Goal: Transaction & Acquisition: Purchase product/service

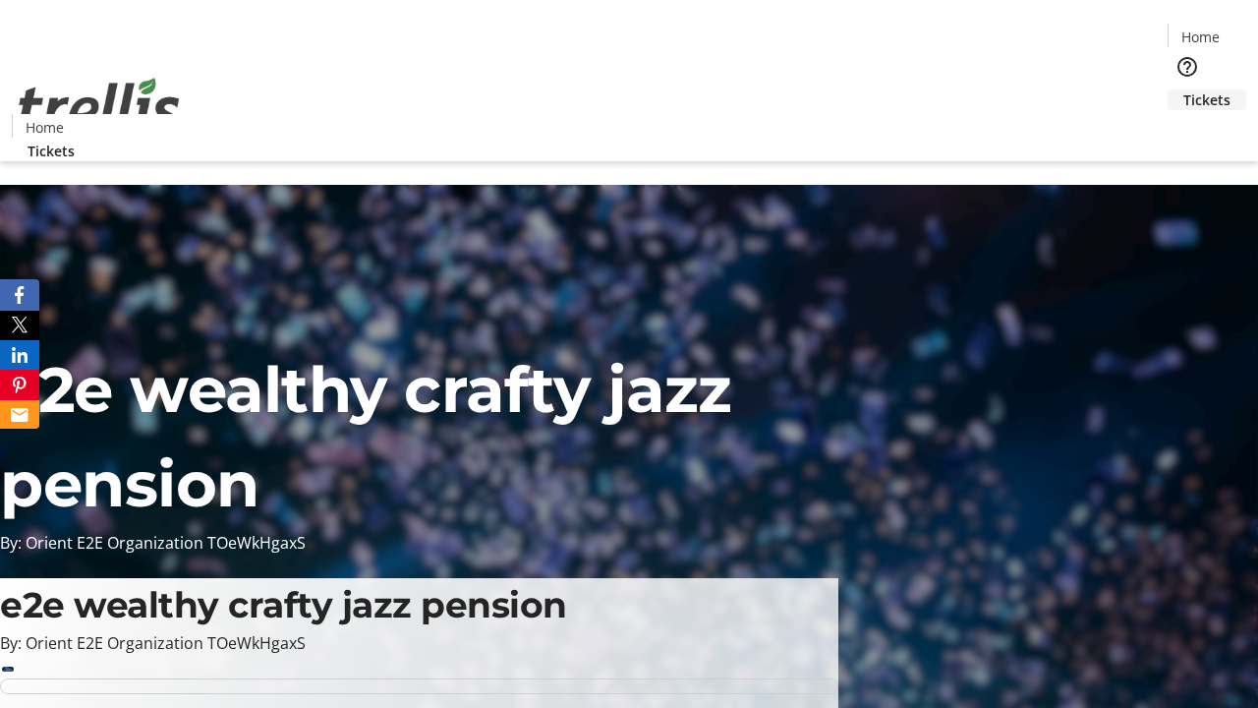
click at [1184, 89] on span "Tickets" at bounding box center [1207, 99] width 47 height 21
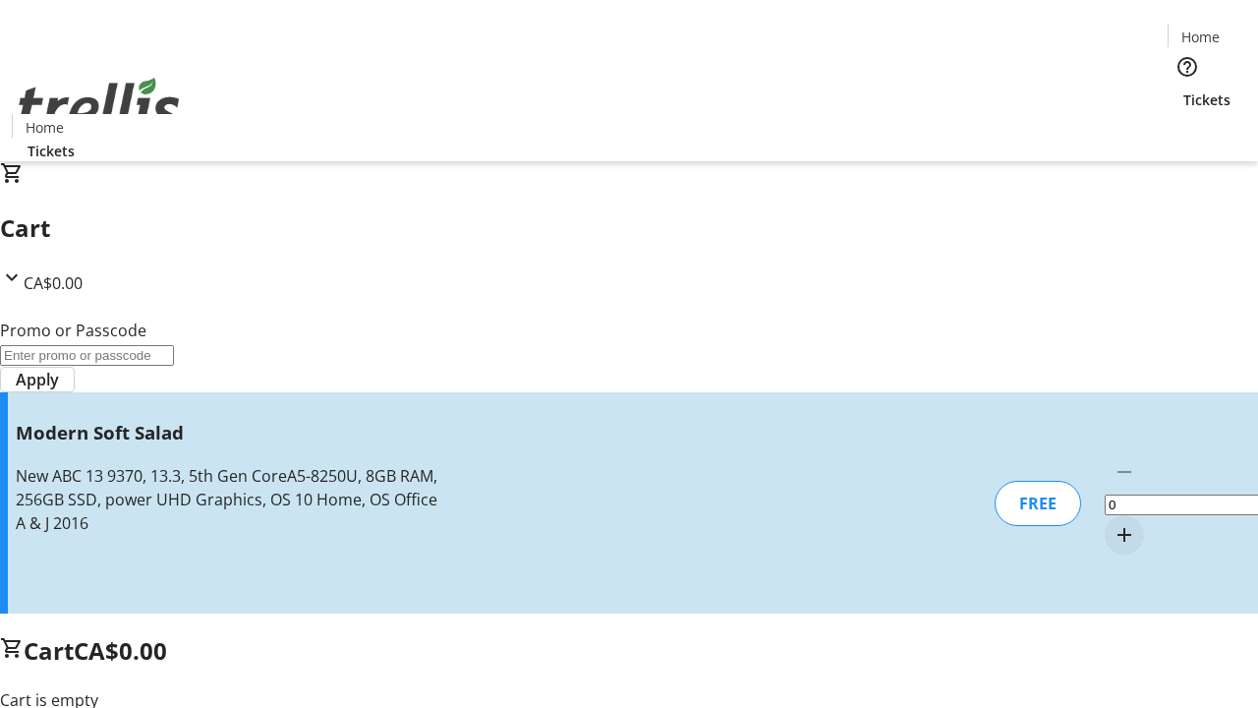
click at [1113, 523] on mat-icon "Increment by one" at bounding box center [1125, 535] width 24 height 24
type input "1"
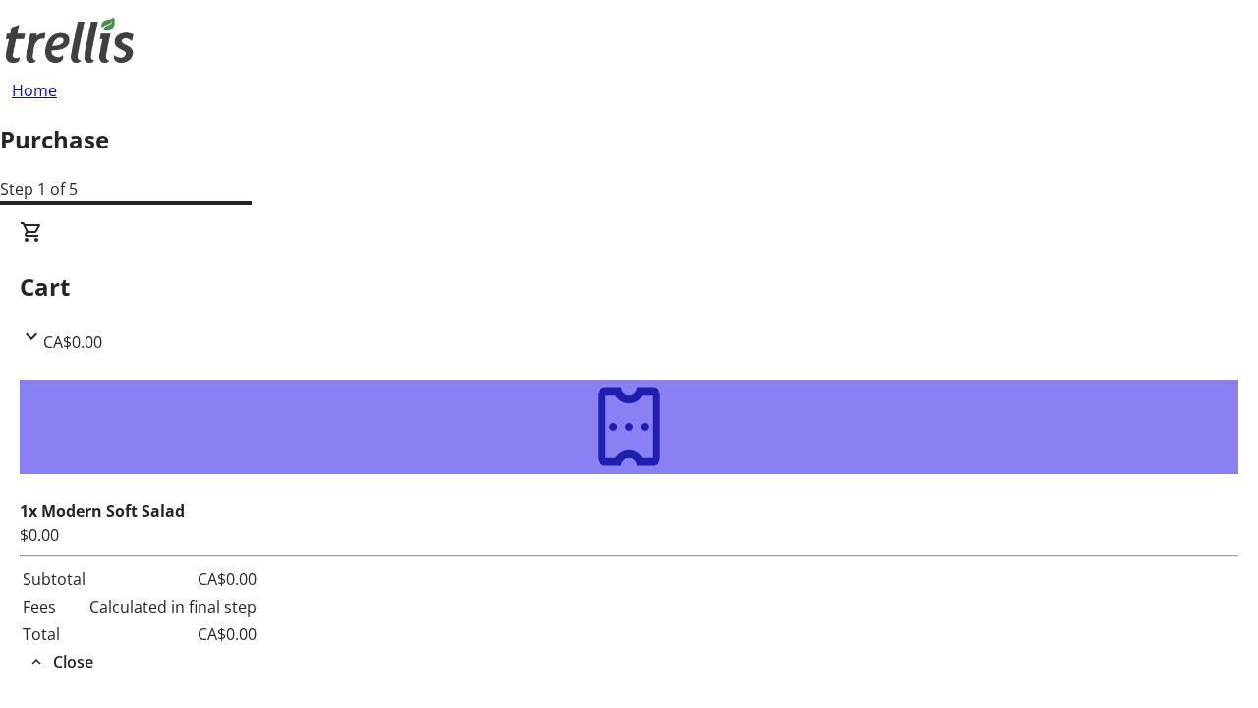
type input "[PERSON_NAME]"
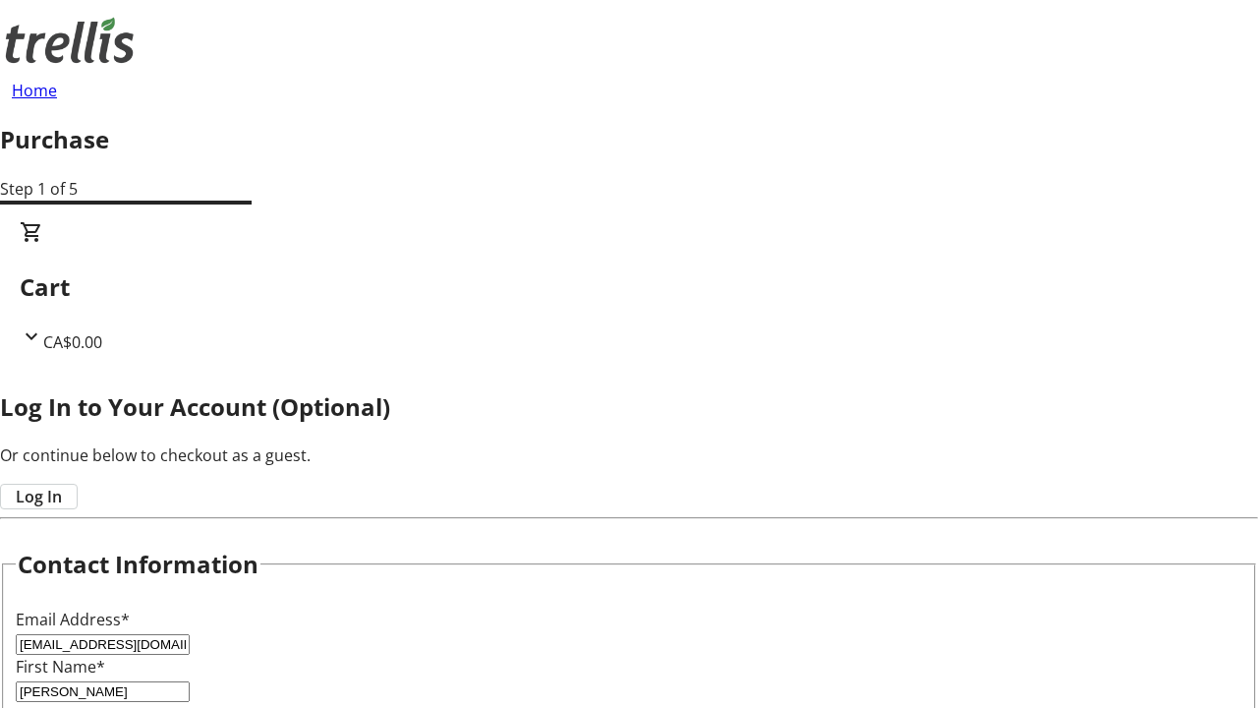
type input "[PERSON_NAME]"
